Goal: Find specific page/section: Find specific page/section

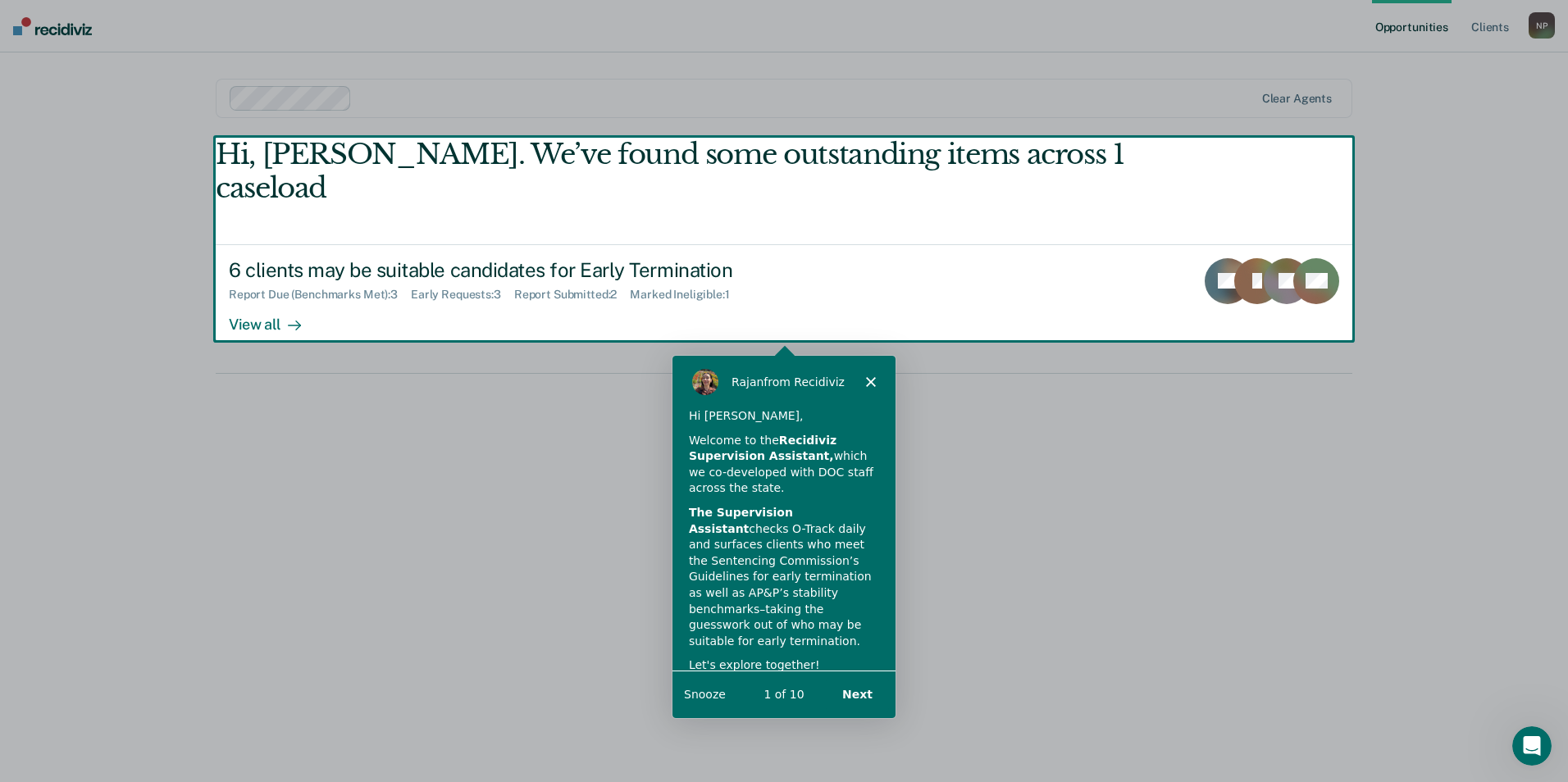
click at [261, 299] on div "Product tour overlay" at bounding box center [784, 391] width 1568 height 782
click at [869, 380] on polygon "Close" at bounding box center [870, 380] width 10 height 10
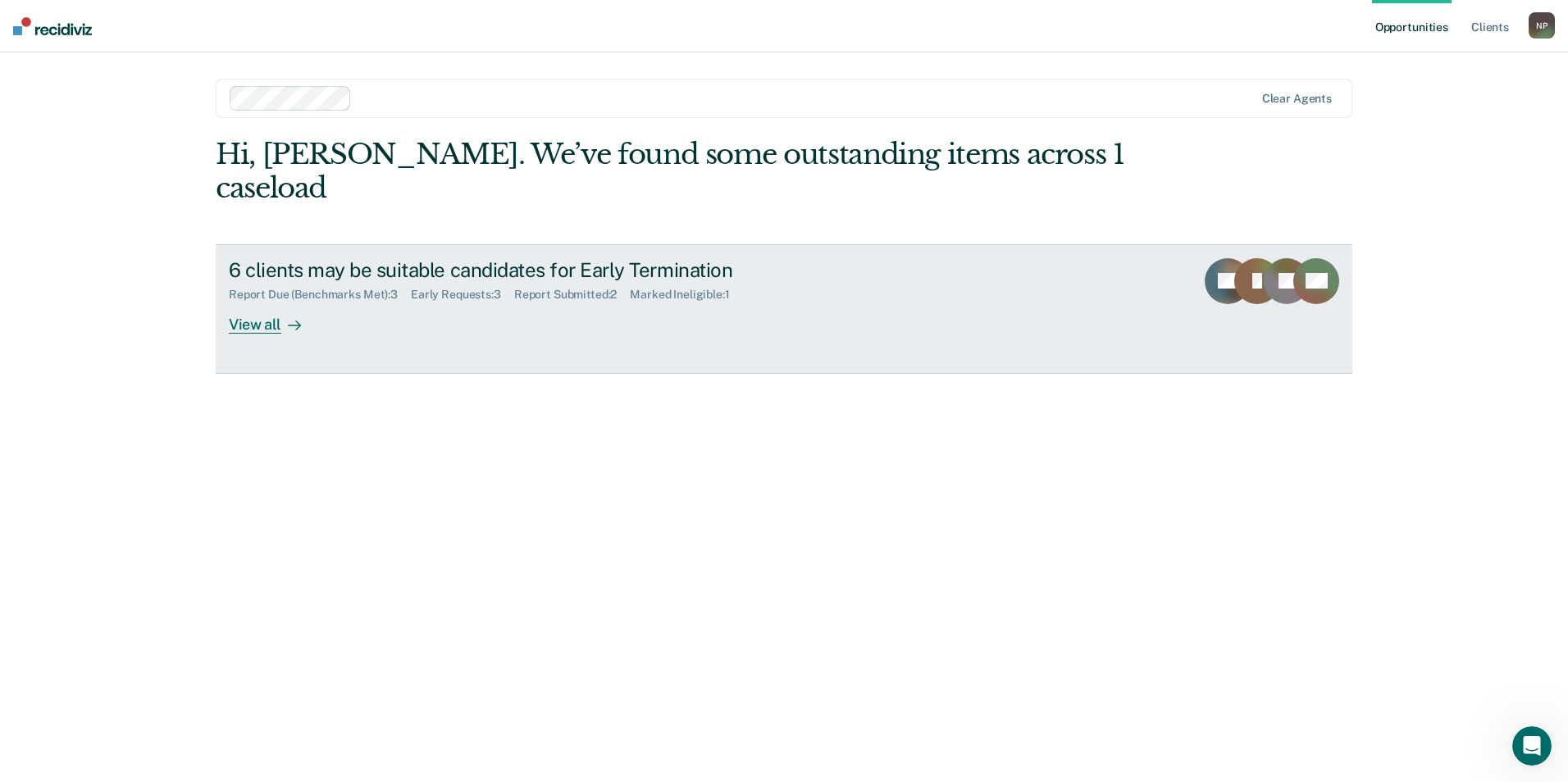
click at [265, 302] on div "View all" at bounding box center [274, 317] width 92 height 32
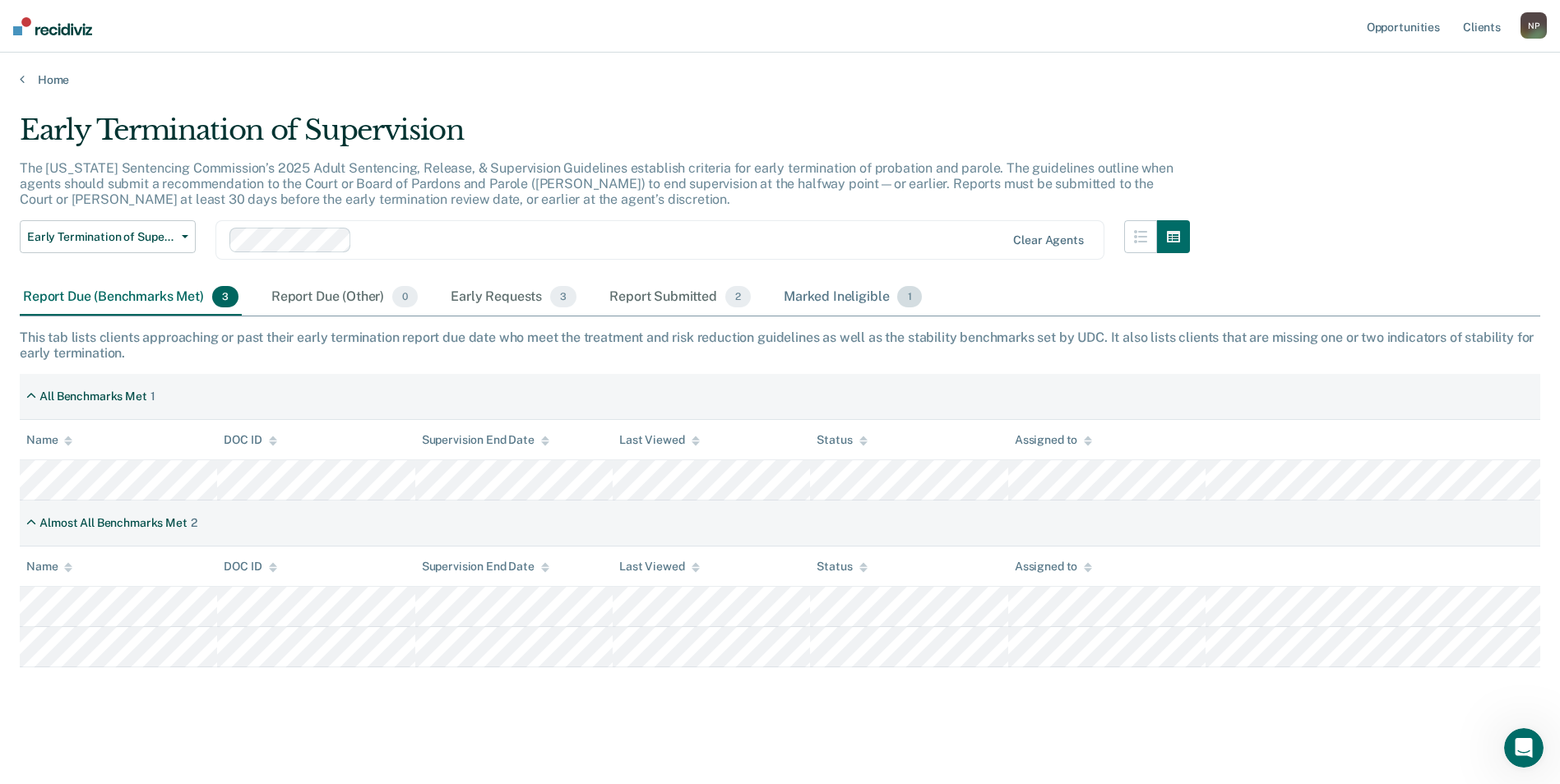
click at [840, 291] on div "Marked Ineligible 1" at bounding box center [853, 298] width 144 height 37
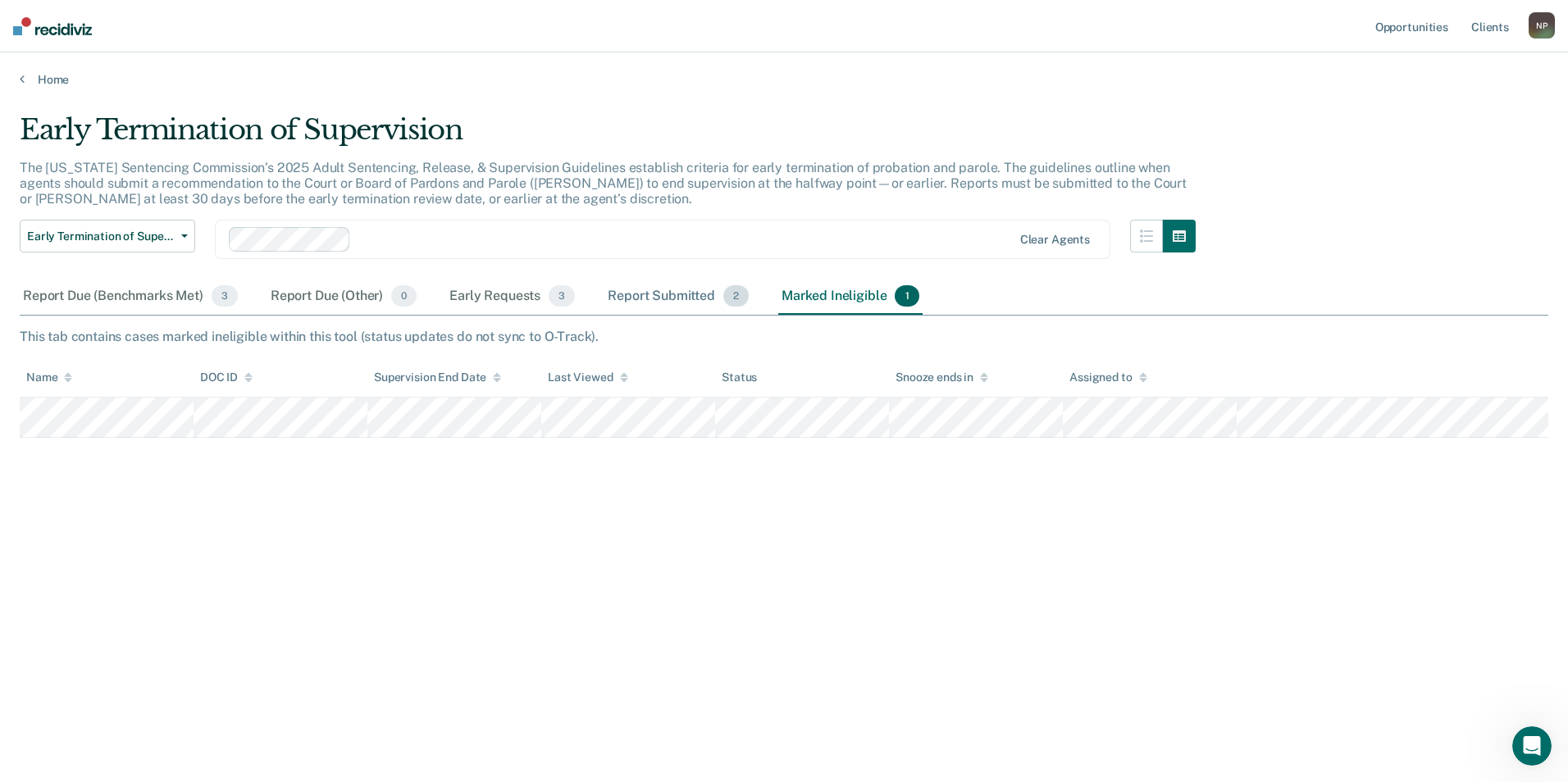
click at [676, 295] on div "Report Submitted 2" at bounding box center [678, 297] width 148 height 36
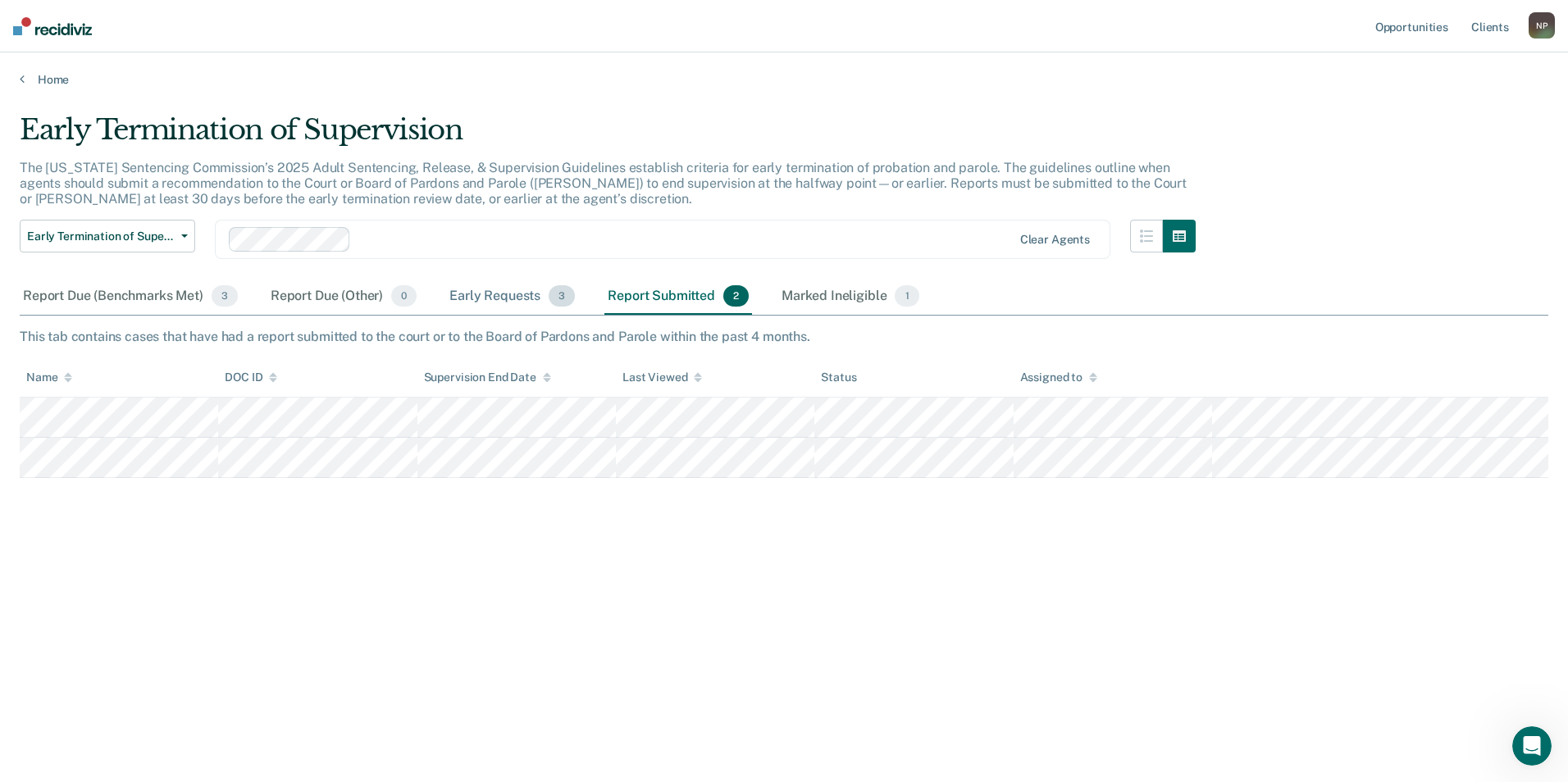
click at [479, 300] on div "Early Requests 3" at bounding box center [511, 297] width 132 height 36
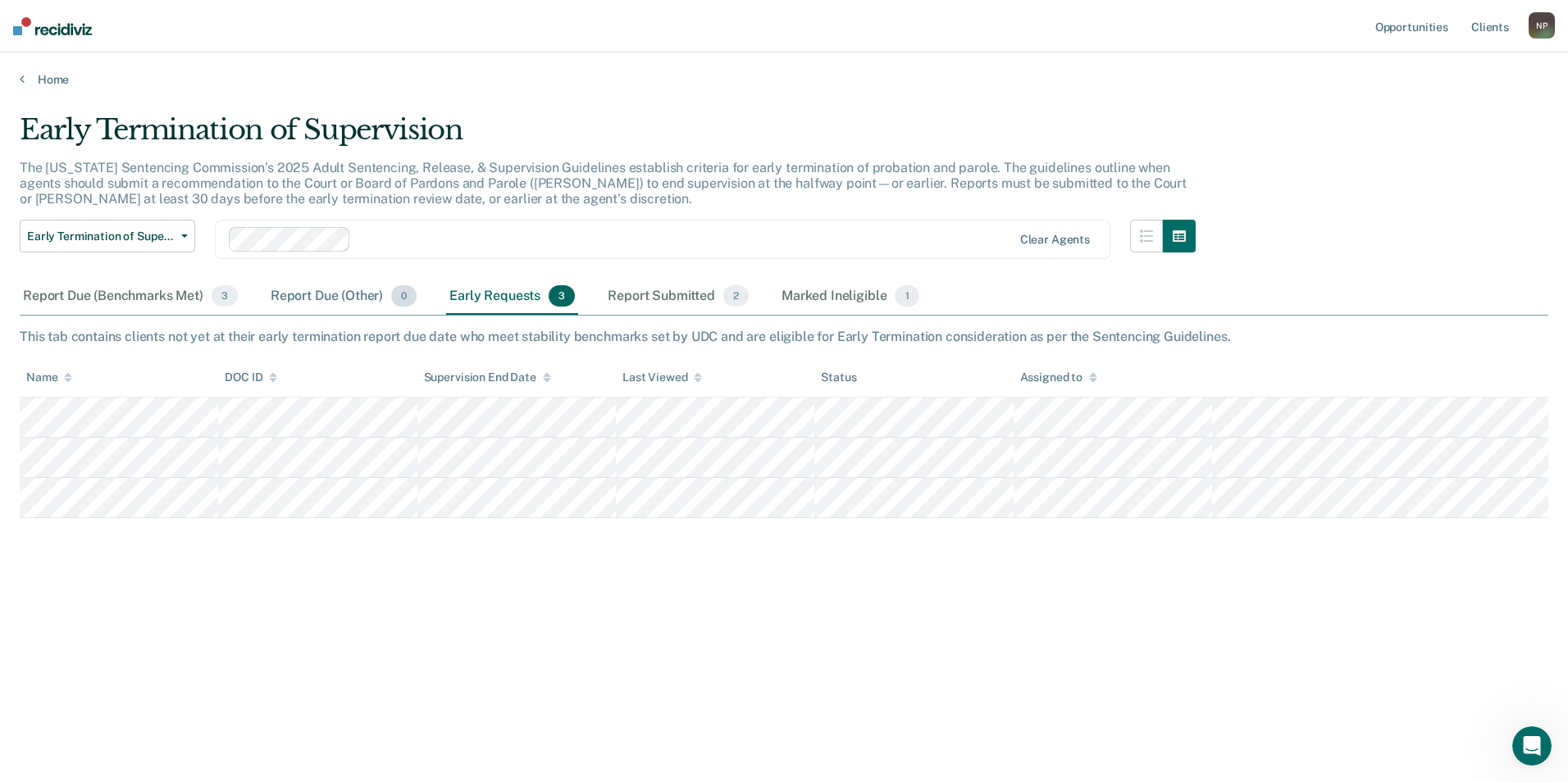
click at [309, 293] on div "Report Due (Other) 0" at bounding box center [343, 297] width 152 height 36
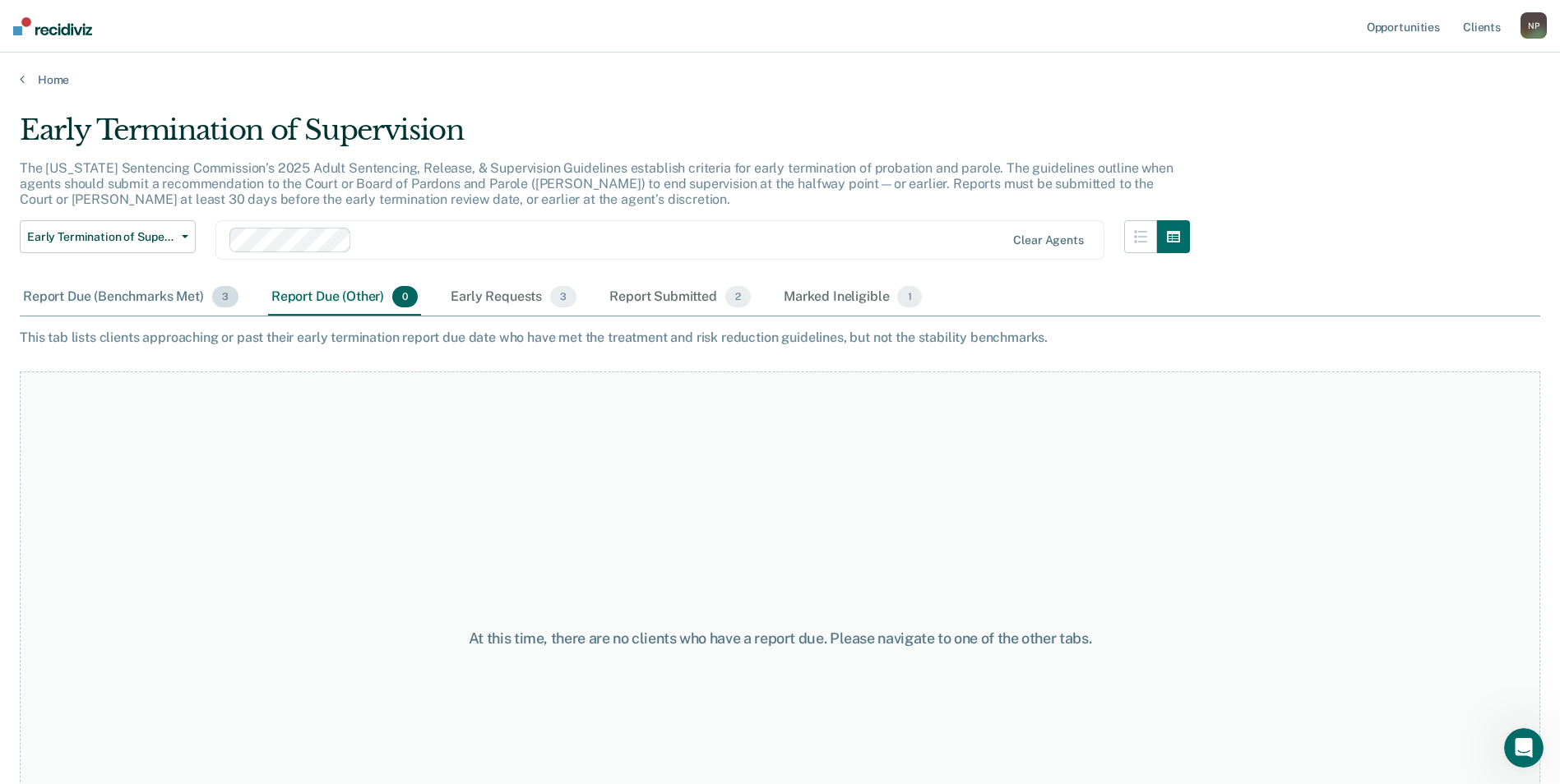
click at [169, 289] on div "Report Due (Benchmarks Met) 3" at bounding box center [131, 298] width 222 height 37
